Goal: Task Accomplishment & Management: Complete application form

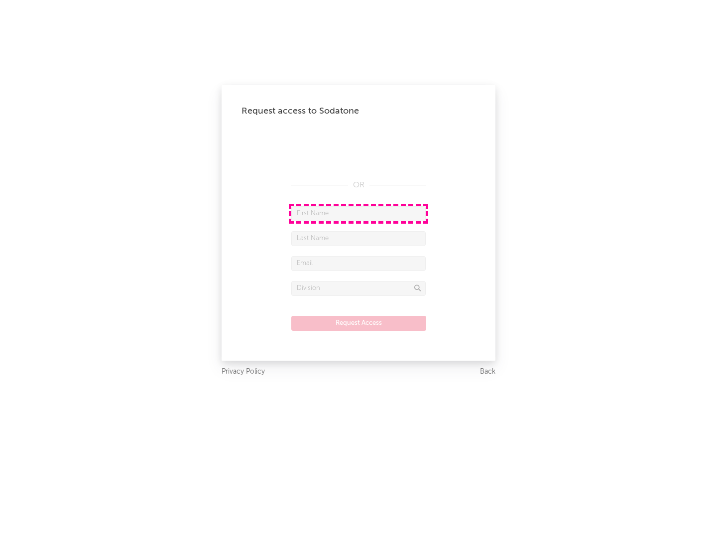
click at [359, 213] on input "text" at bounding box center [358, 213] width 134 height 15
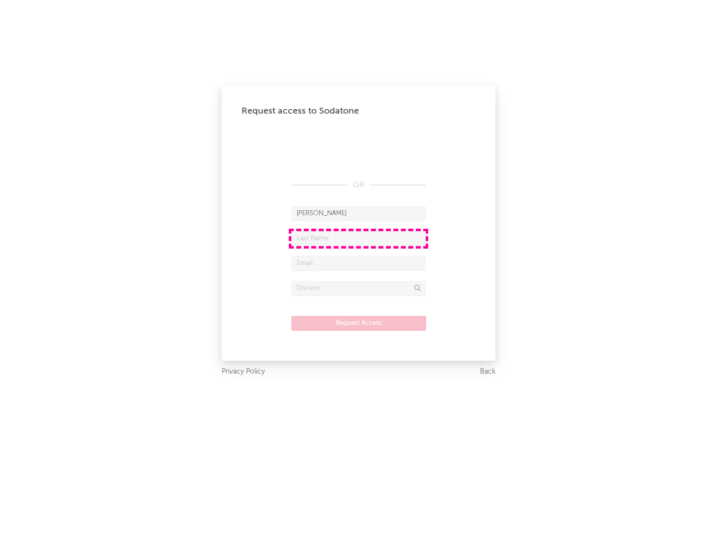
type input "[PERSON_NAME]"
click at [359, 238] on input "text" at bounding box center [358, 238] width 134 height 15
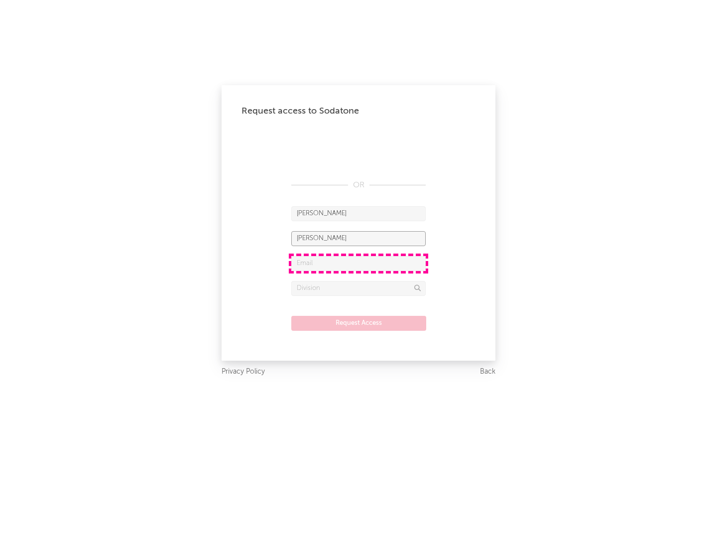
type input "[PERSON_NAME]"
click at [359, 263] on input "text" at bounding box center [358, 263] width 134 height 15
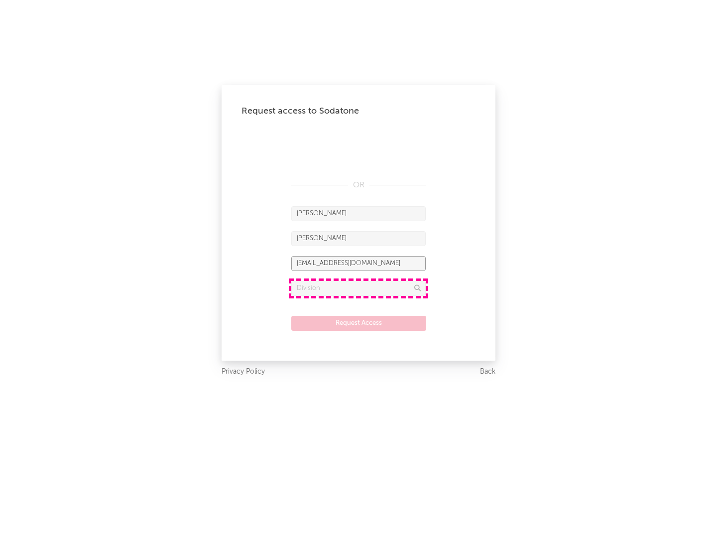
type input "[EMAIL_ADDRESS][DOMAIN_NAME]"
click at [359, 288] on input "text" at bounding box center [358, 288] width 134 height 15
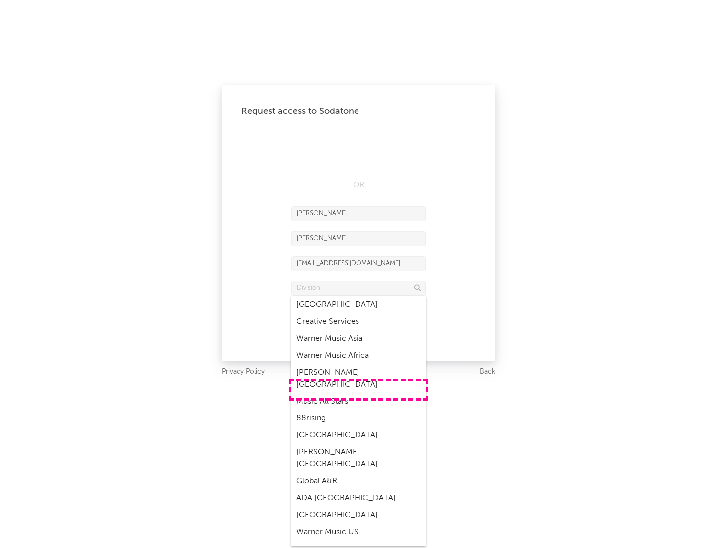
click at [359, 393] on div "Music All Stars" at bounding box center [358, 401] width 134 height 17
type input "Music All Stars"
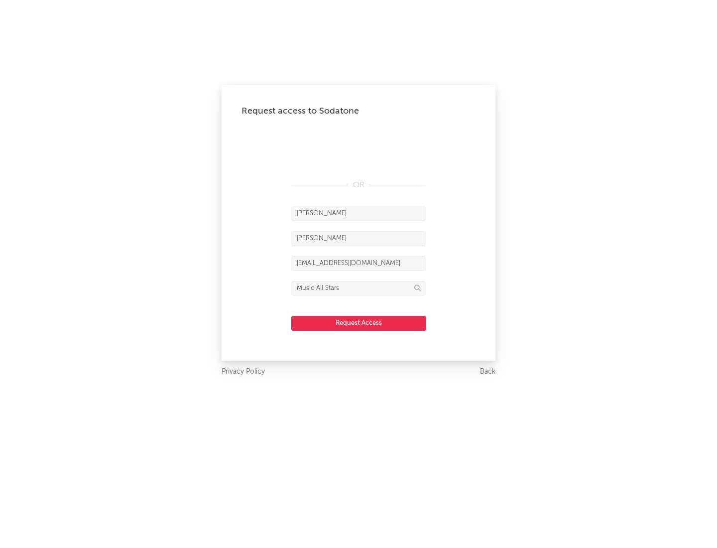
click at [359, 323] on button "Request Access" at bounding box center [358, 323] width 135 height 15
